Goal: Leave review/rating: Leave review/rating

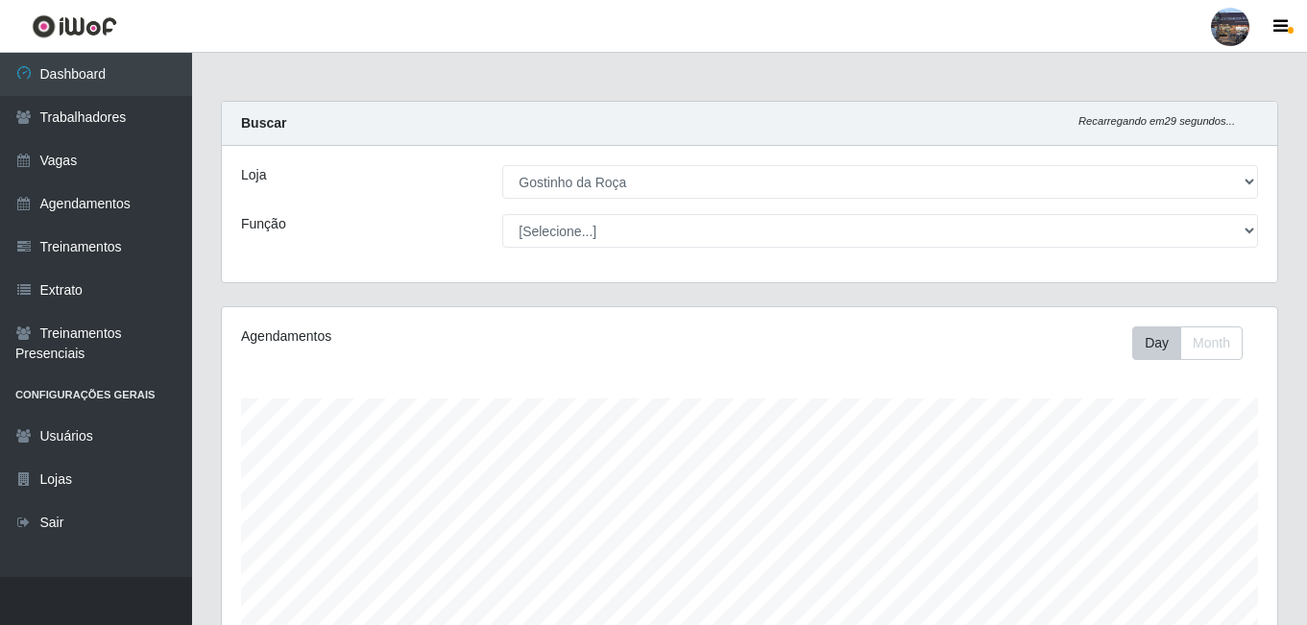
select select "303"
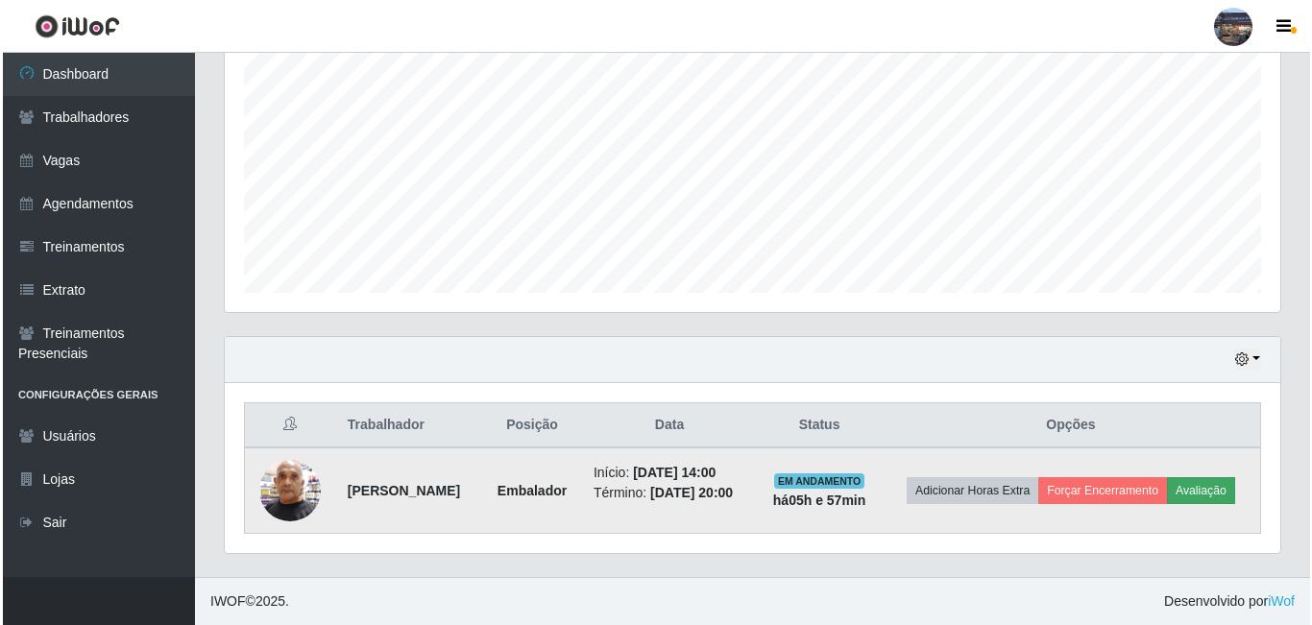
scroll to position [399, 1056]
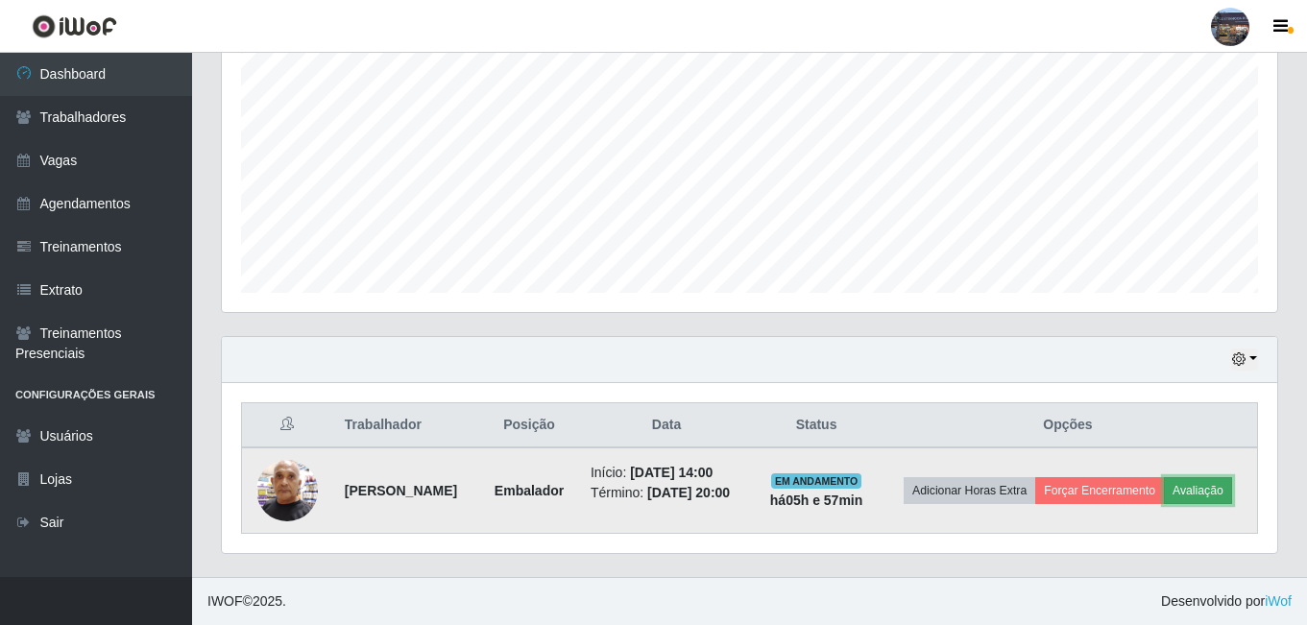
click at [1164, 504] on button "Avaliação" at bounding box center [1198, 490] width 68 height 27
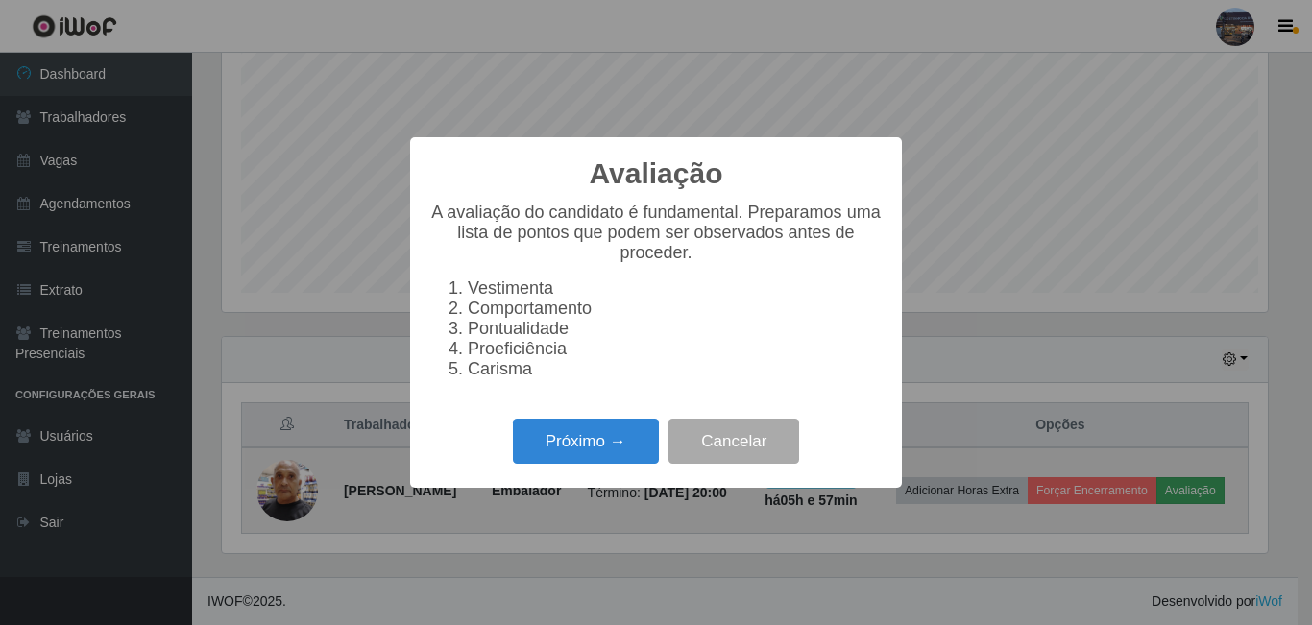
scroll to position [399, 1046]
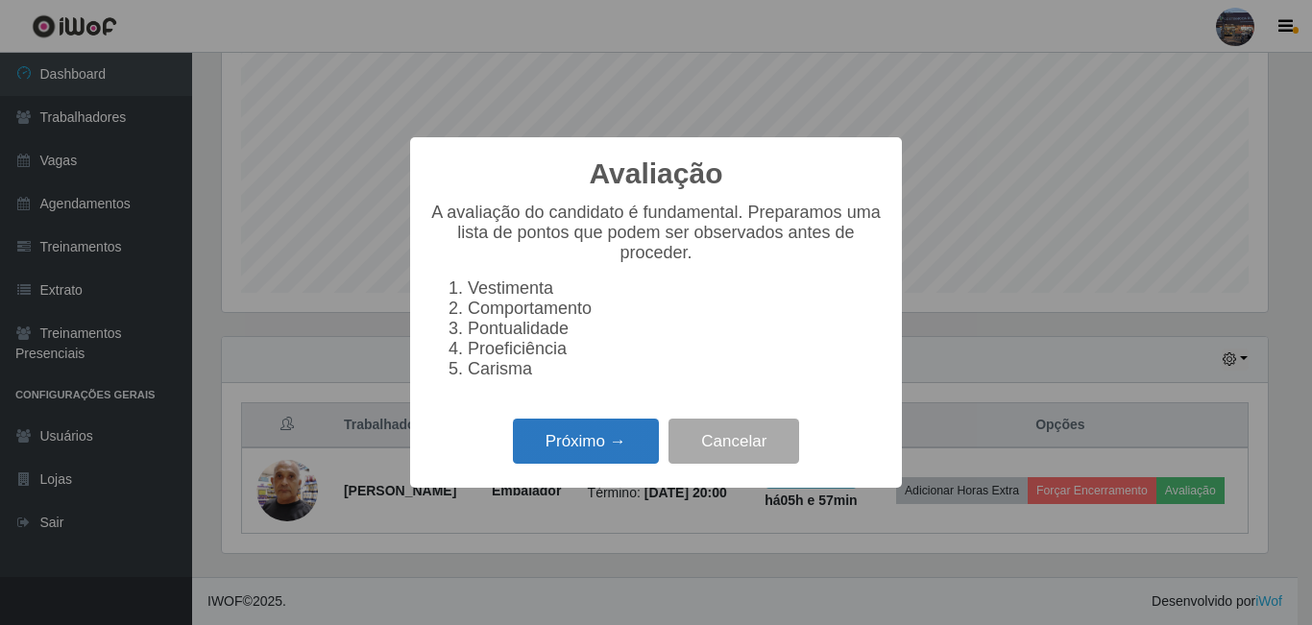
click at [571, 448] on button "Próximo →" at bounding box center [586, 441] width 146 height 45
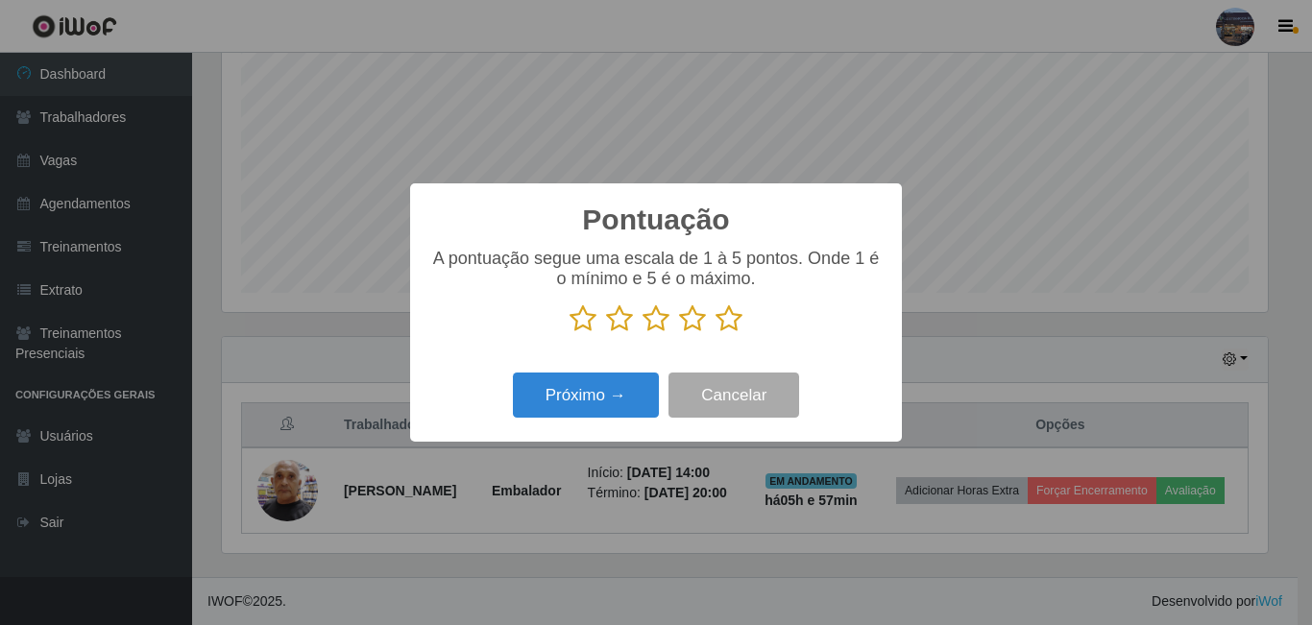
click at [736, 321] on icon at bounding box center [729, 318] width 27 height 29
click at [716, 333] on input "radio" at bounding box center [716, 333] width 0 height 0
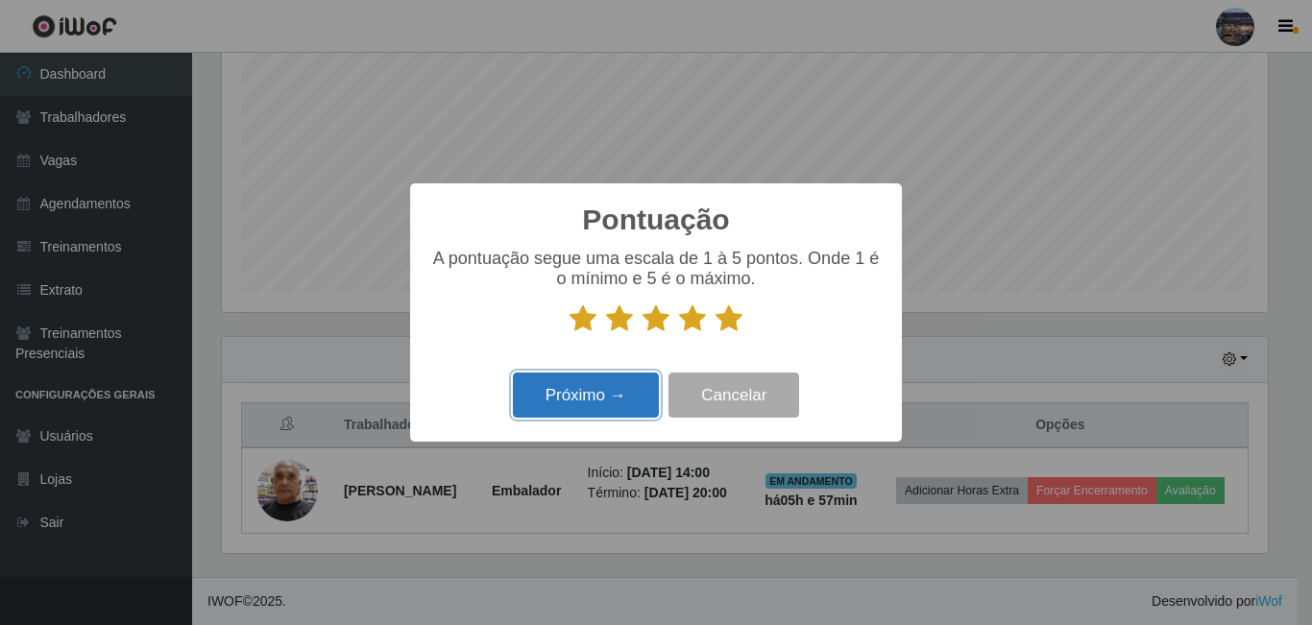
click at [588, 398] on button "Próximo →" at bounding box center [586, 395] width 146 height 45
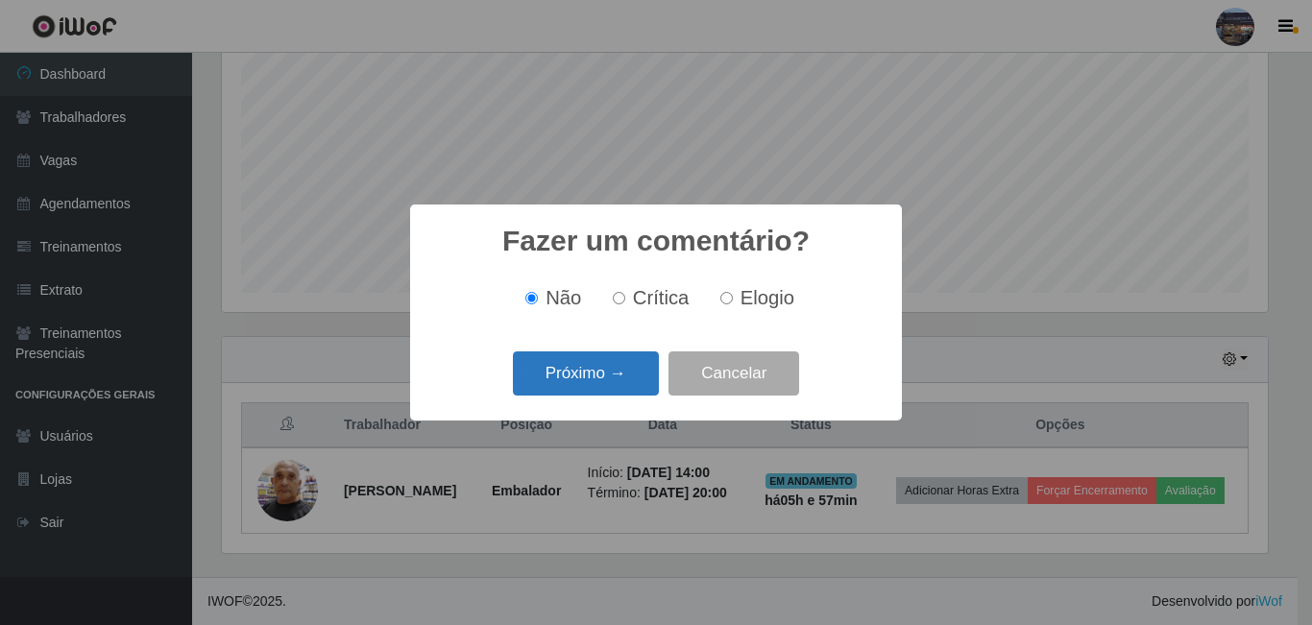
click at [586, 383] on button "Próximo →" at bounding box center [586, 374] width 146 height 45
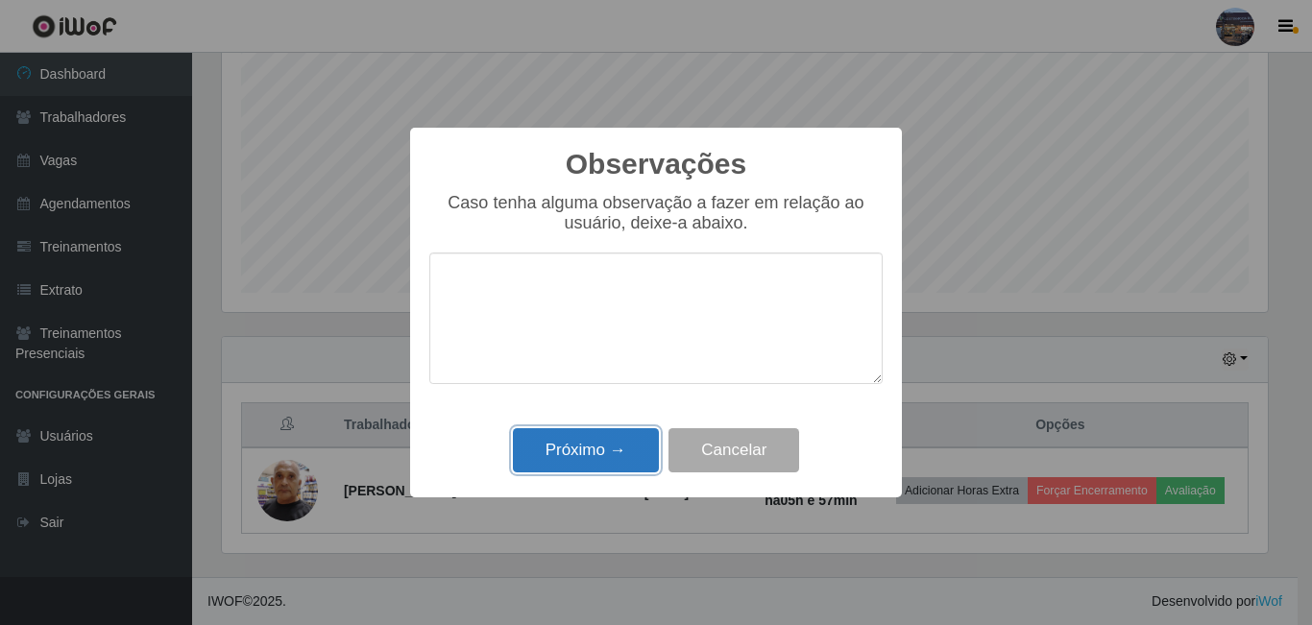
click at [586, 448] on button "Próximo →" at bounding box center [586, 450] width 146 height 45
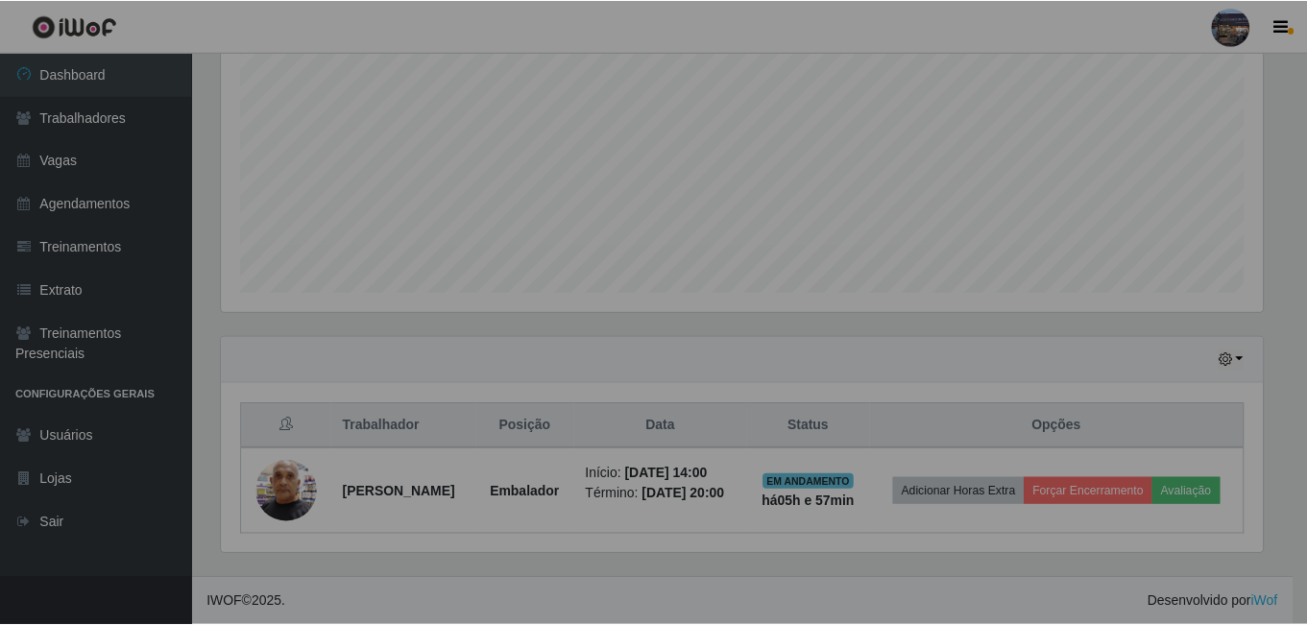
scroll to position [399, 1056]
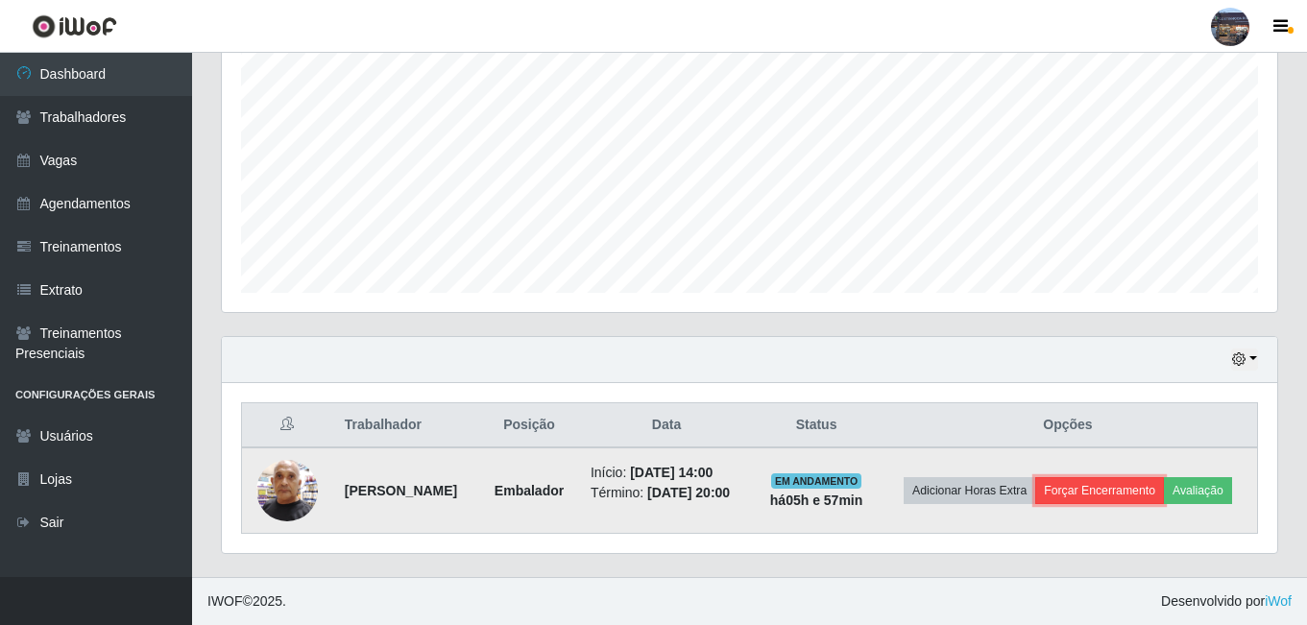
click at [1164, 477] on button "Forçar Encerramento" at bounding box center [1099, 490] width 129 height 27
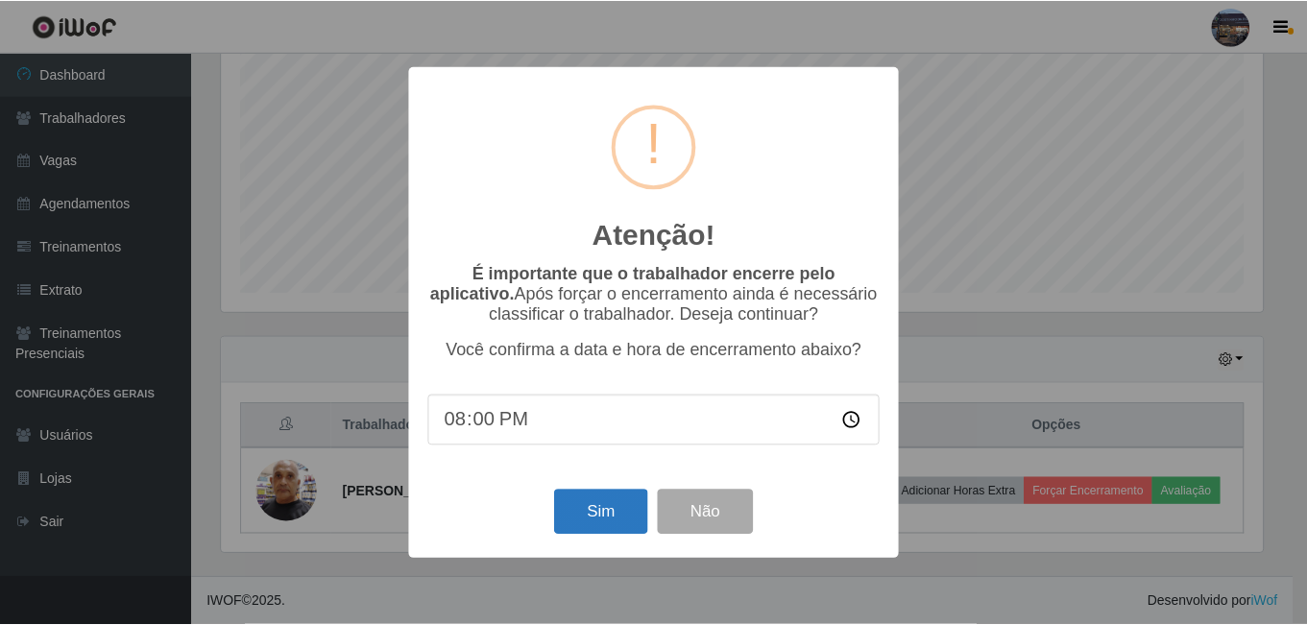
scroll to position [394, 0]
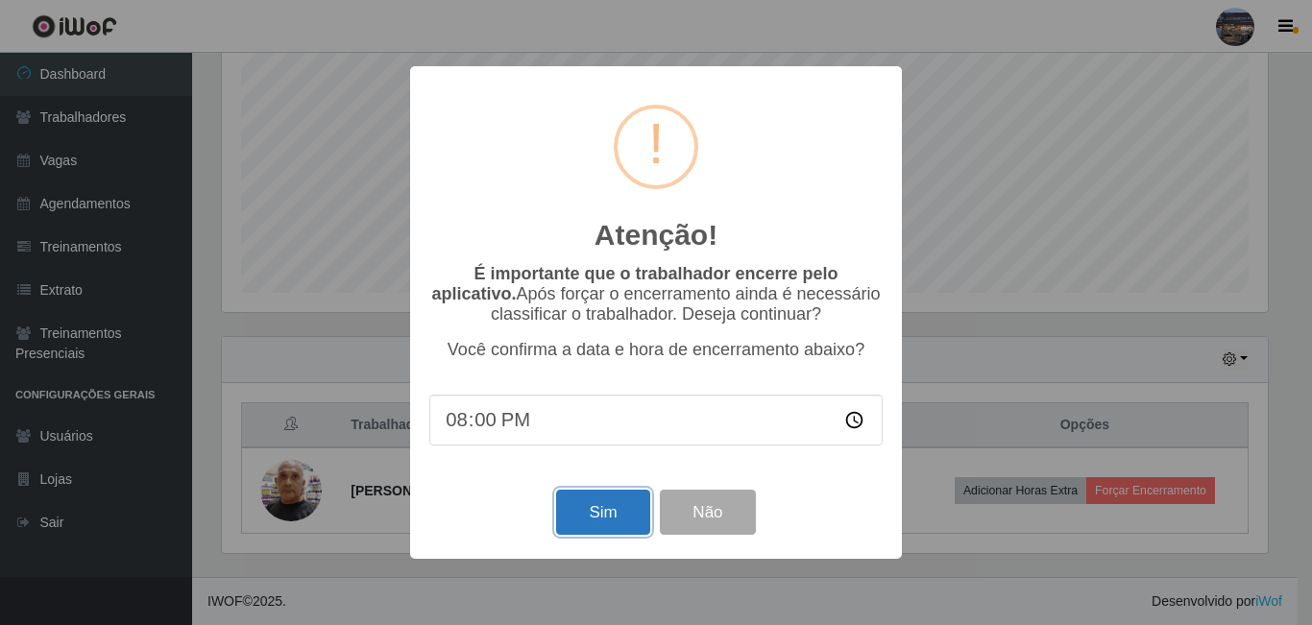
click at [598, 513] on button "Sim" at bounding box center [602, 512] width 93 height 45
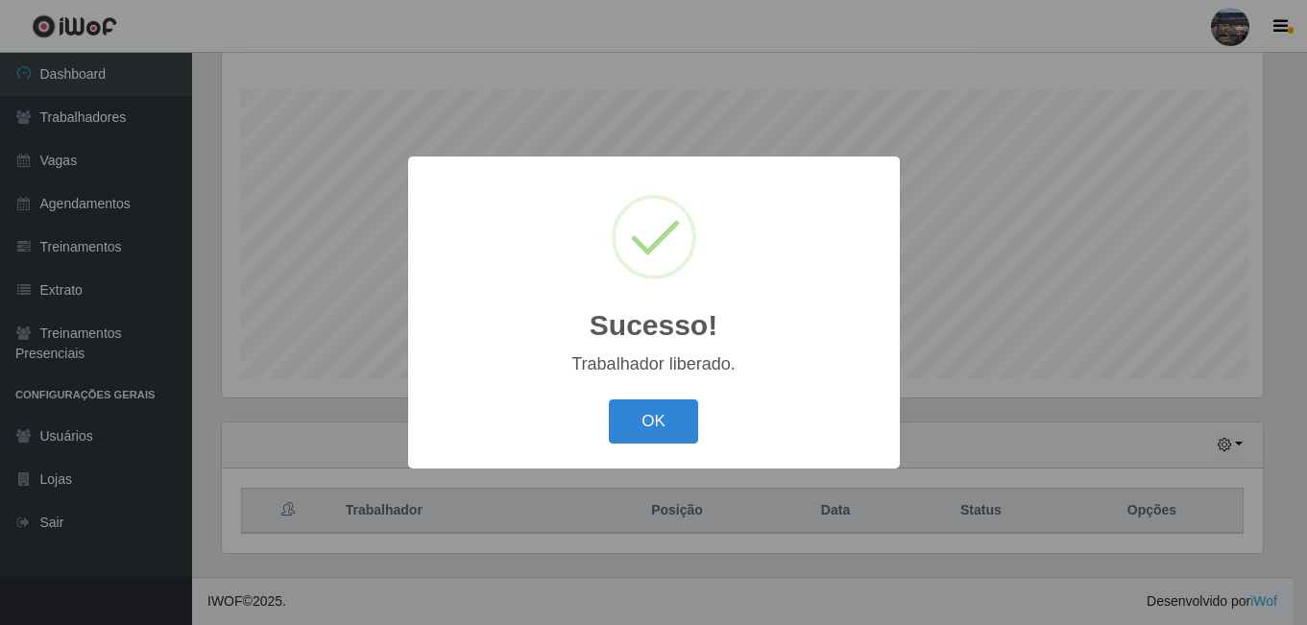
scroll to position [399, 1046]
click at [658, 424] on button "OK" at bounding box center [656, 422] width 89 height 45
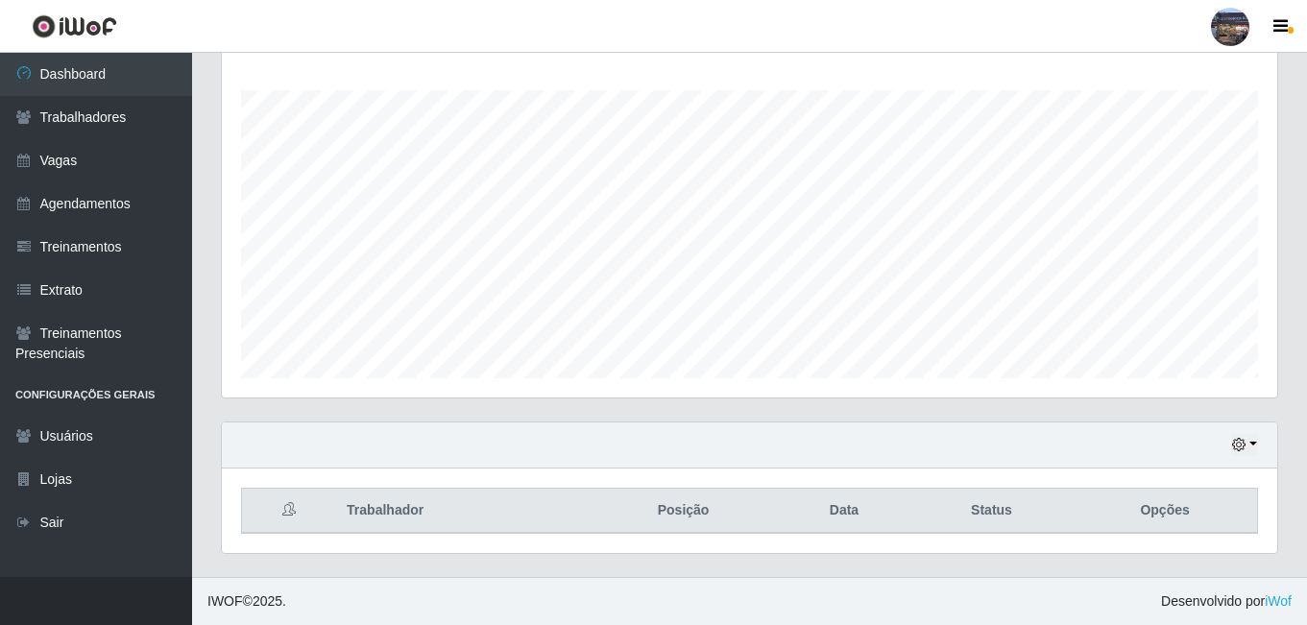
scroll to position [0, 0]
